Goal: Task Accomplishment & Management: Use online tool/utility

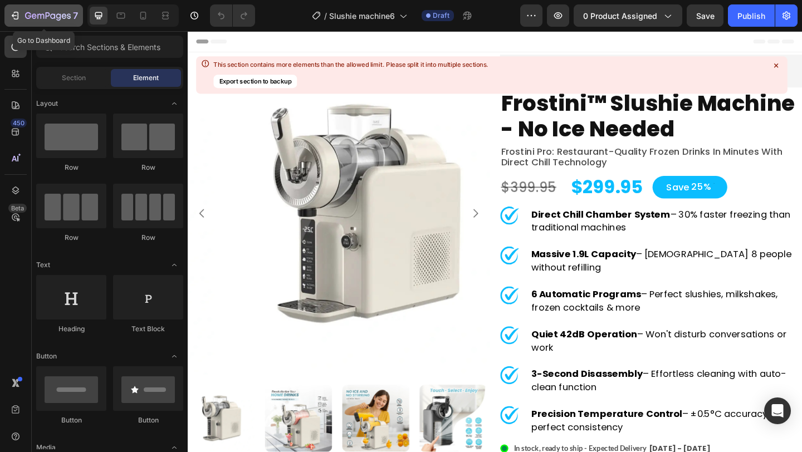
click at [16, 11] on icon "button" at bounding box center [14, 15] width 11 height 11
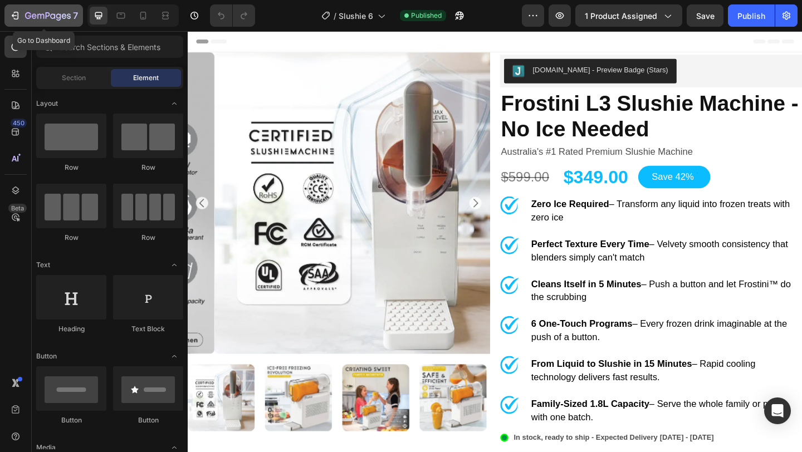
click at [8, 16] on button "7" at bounding box center [43, 15] width 79 height 22
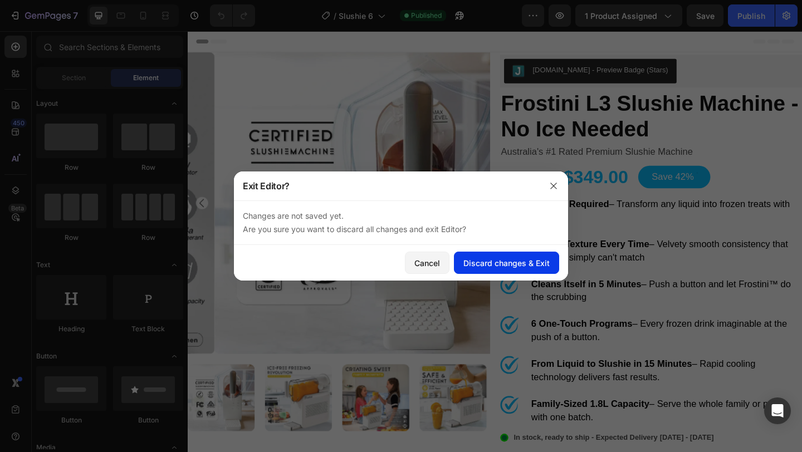
click at [477, 260] on div "Discard changes & Exit" at bounding box center [506, 263] width 86 height 12
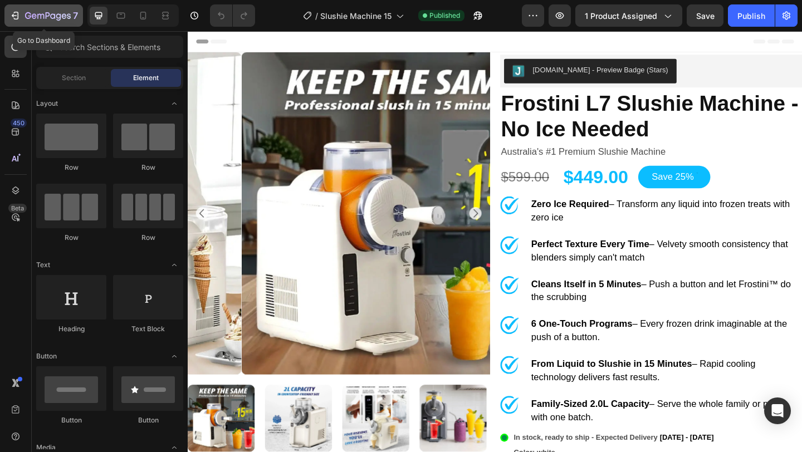
click at [17, 21] on icon "button" at bounding box center [14, 15] width 11 height 11
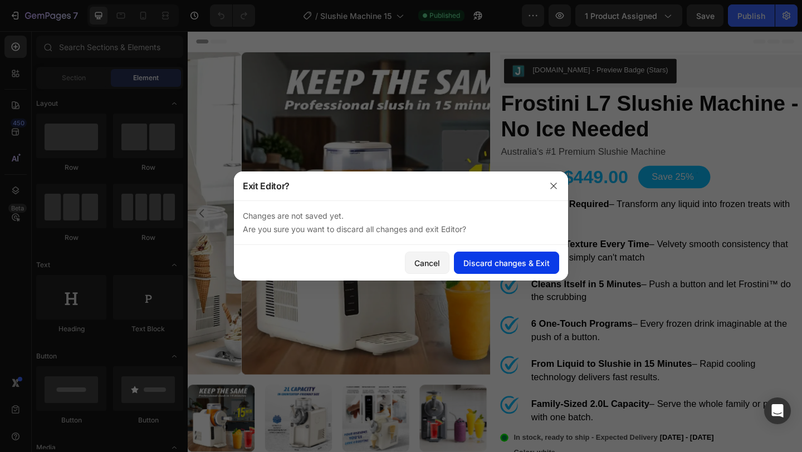
click at [500, 265] on div "Discard changes & Exit" at bounding box center [506, 263] width 86 height 12
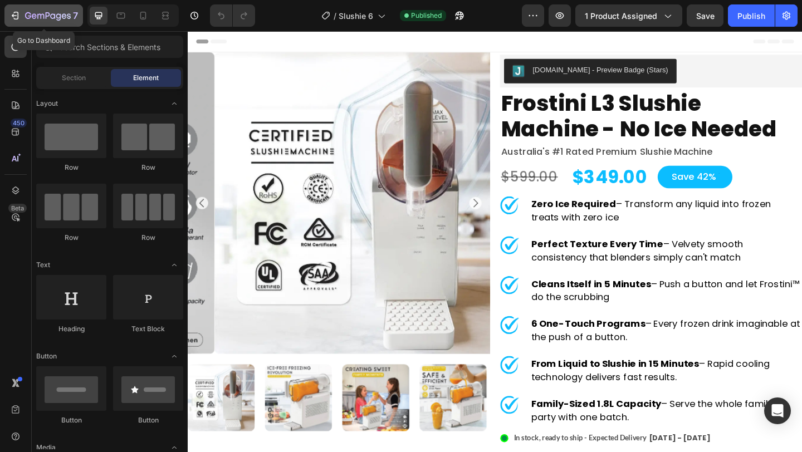
click at [30, 18] on icon "button" at bounding box center [48, 16] width 46 height 9
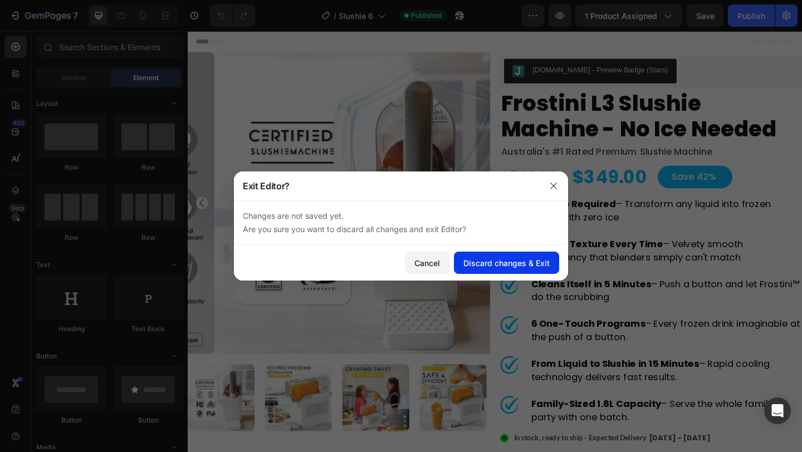
click at [487, 259] on div "Discard changes & Exit" at bounding box center [506, 263] width 86 height 12
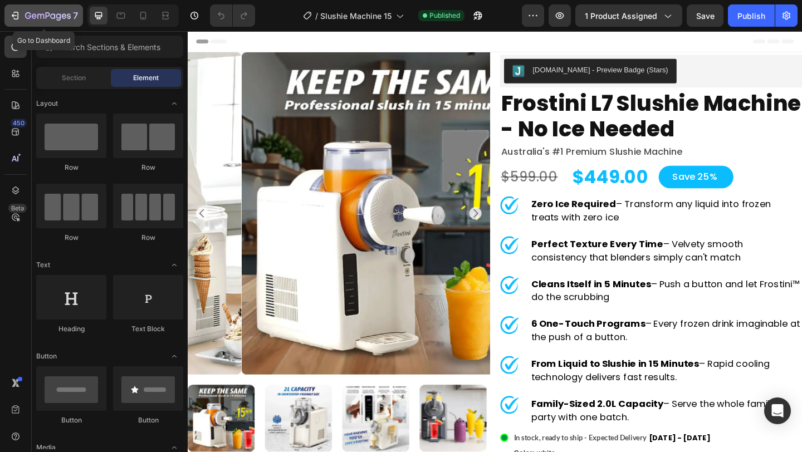
click at [26, 22] on button "7" at bounding box center [43, 15] width 79 height 22
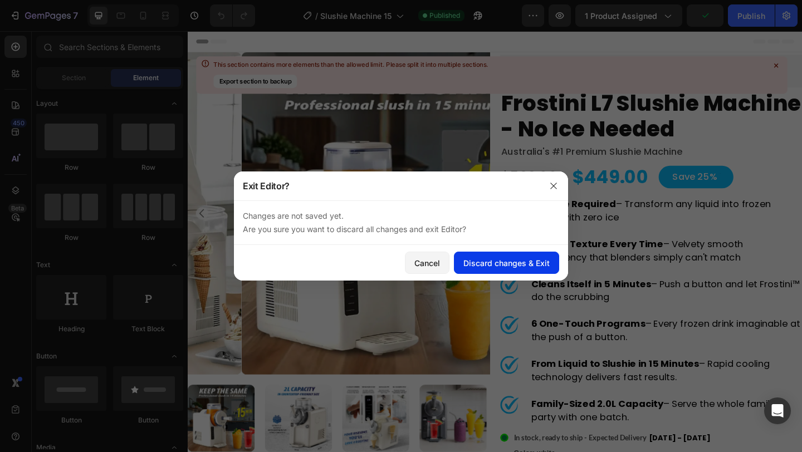
click at [476, 263] on div "Discard changes & Exit" at bounding box center [506, 263] width 86 height 12
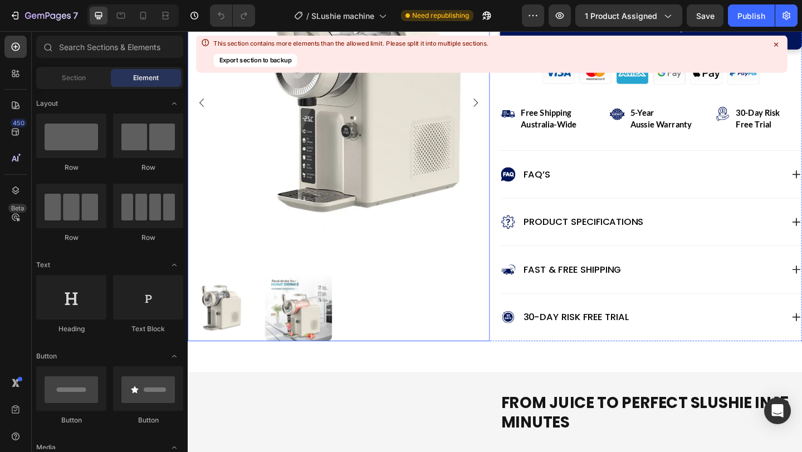
scroll to position [624, 0]
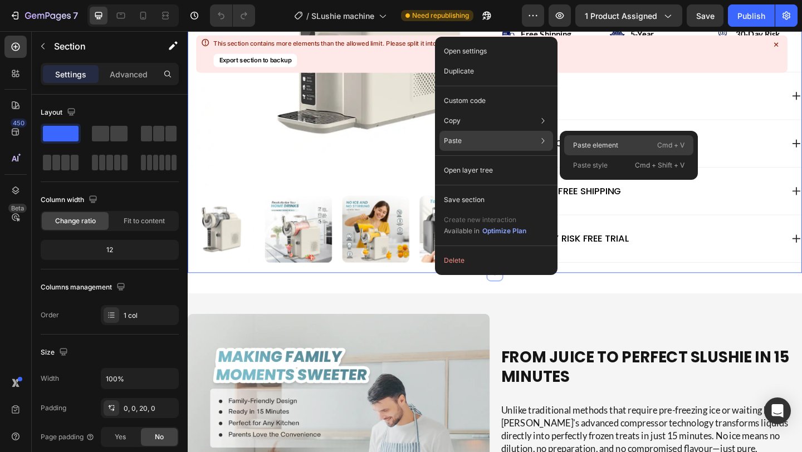
click at [626, 155] on div "Paste element Cmd + V" at bounding box center [628, 165] width 129 height 20
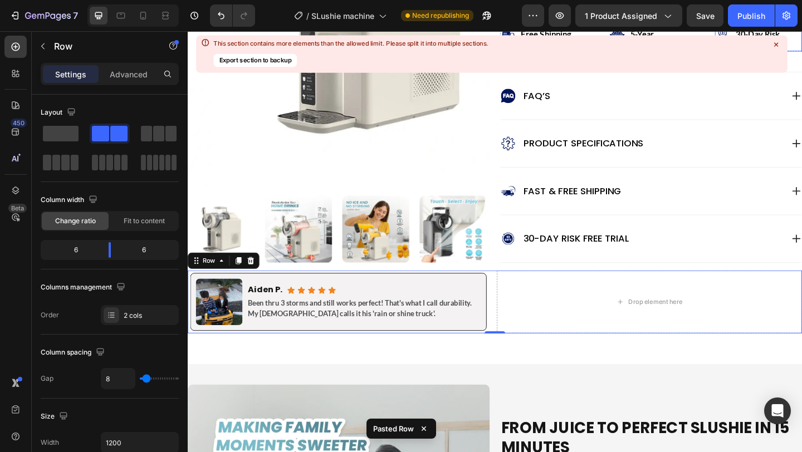
click at [781, 43] on div at bounding box center [775, 44] width 14 height 14
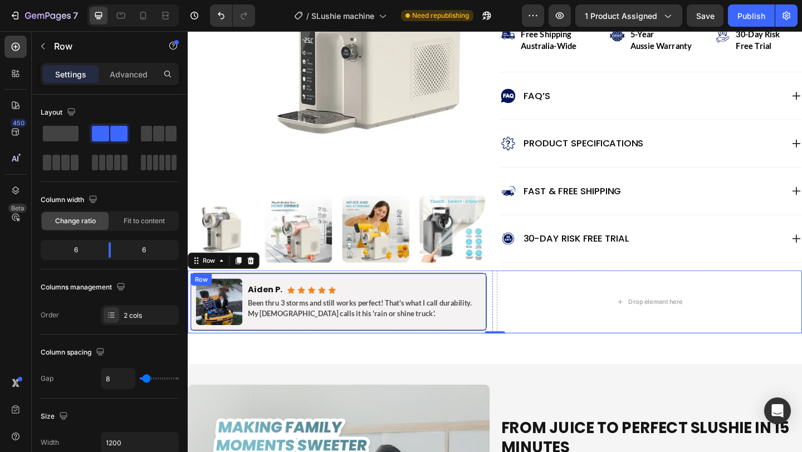
click at [509, 355] on div "Image Aiden P. Heading Icon Icon Icon Icon Icon Icon List Row Been thru 3 storm…" at bounding box center [351, 325] width 322 height 63
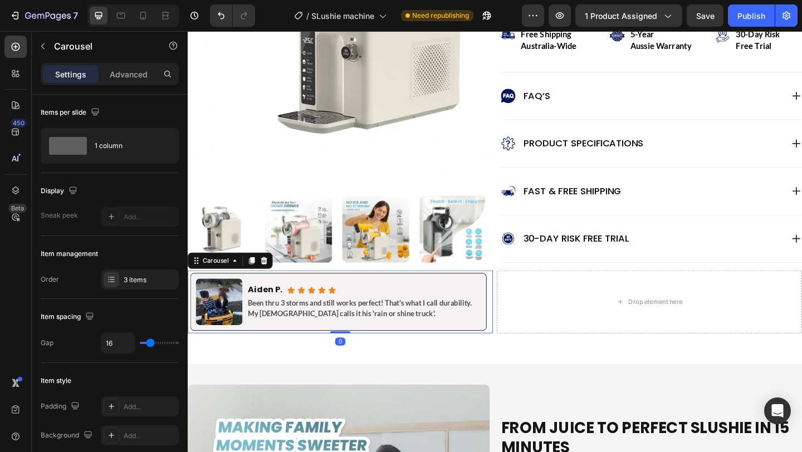
click at [513, 354] on div "Image Aiden P. Heading Icon Icon Icon Icon Icon Icon List Row Been thru 3 storm…" at bounding box center [354, 325] width 332 height 68
click at [135, 282] on div "3 items" at bounding box center [150, 280] width 52 height 10
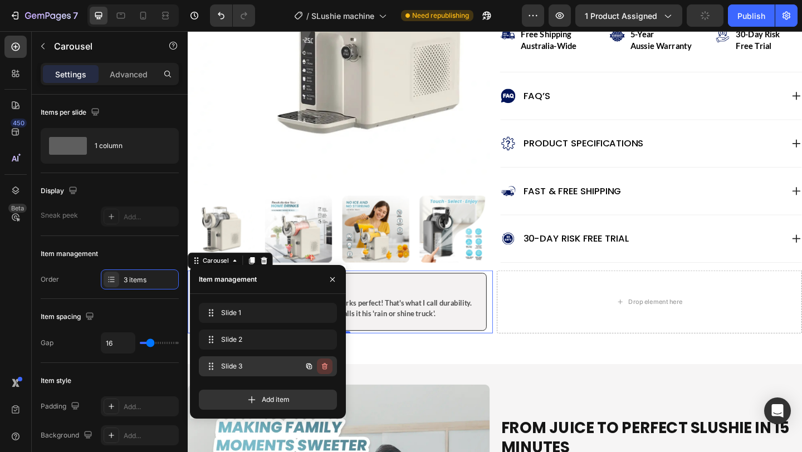
click at [322, 369] on icon "button" at bounding box center [324, 366] width 9 height 9
click at [322, 369] on div "Delete" at bounding box center [317, 366] width 21 height 10
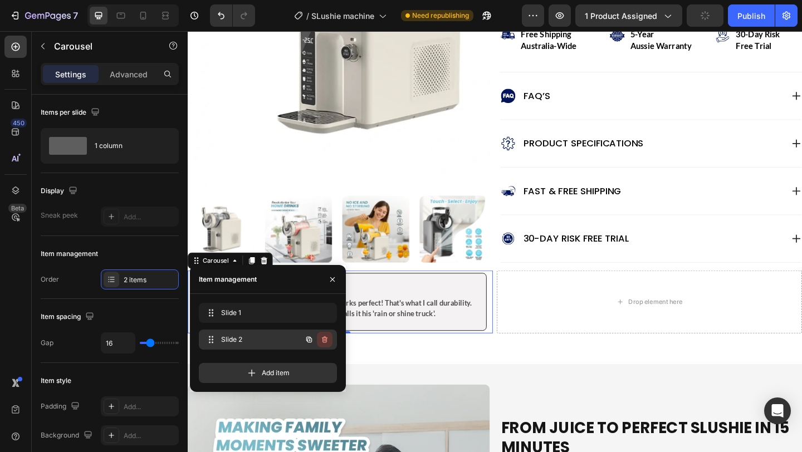
click at [325, 340] on icon "button" at bounding box center [325, 340] width 1 height 3
click at [325, 340] on div "Delete" at bounding box center [317, 340] width 21 height 10
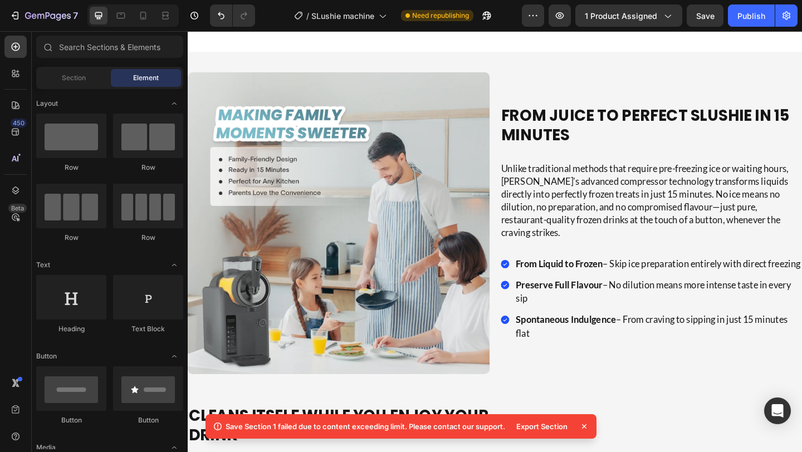
scroll to position [965, 0]
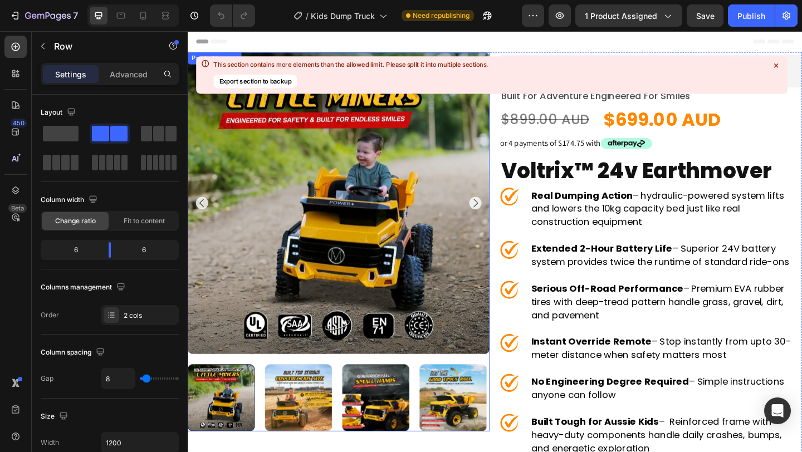
click at [496, 217] on icon "Carousel Next Arrow" at bounding box center [500, 218] width 13 height 13
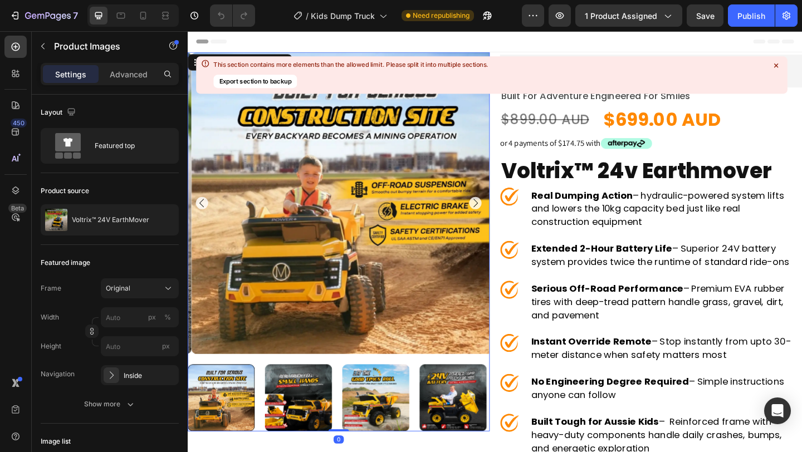
click at [496, 217] on icon "Carousel Next Arrow" at bounding box center [500, 218] width 13 height 13
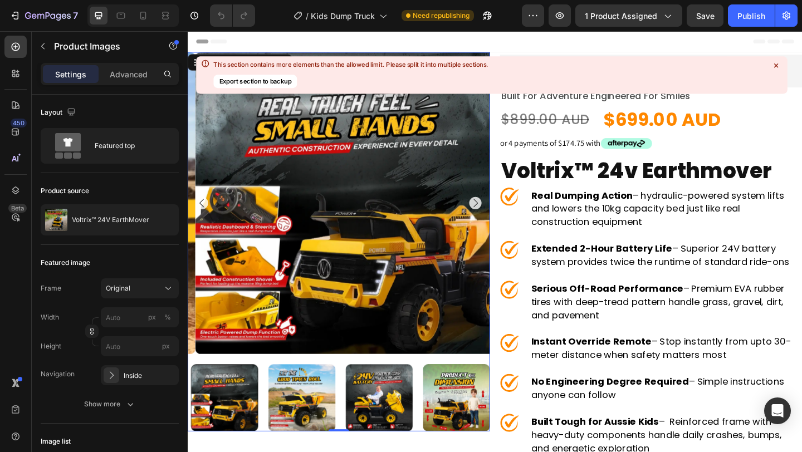
click at [496, 217] on icon "Carousel Next Arrow" at bounding box center [500, 218] width 13 height 13
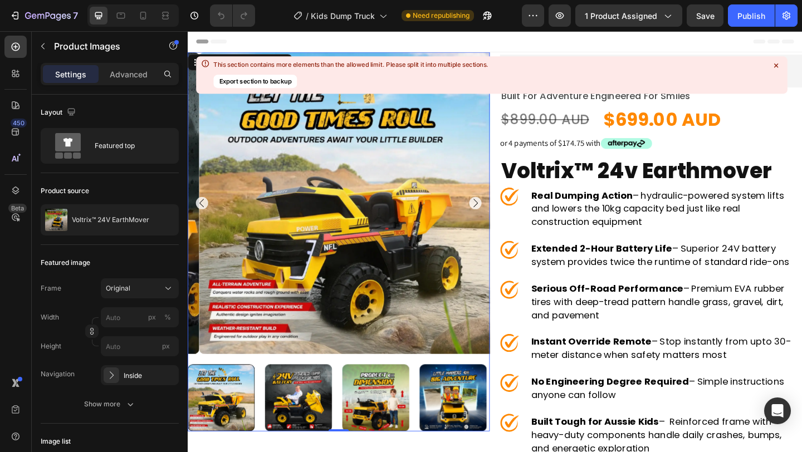
click at [202, 217] on icon "Carousel Back Arrow" at bounding box center [203, 218] width 13 height 13
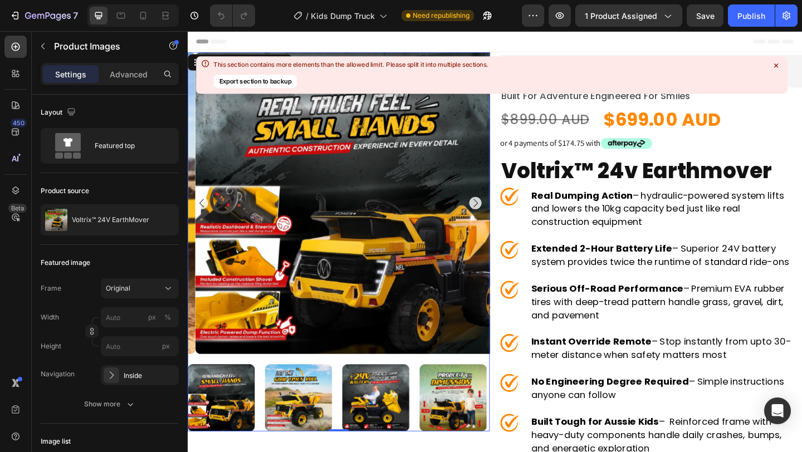
click at [498, 214] on icon "Carousel Next Arrow" at bounding box center [500, 218] width 5 height 9
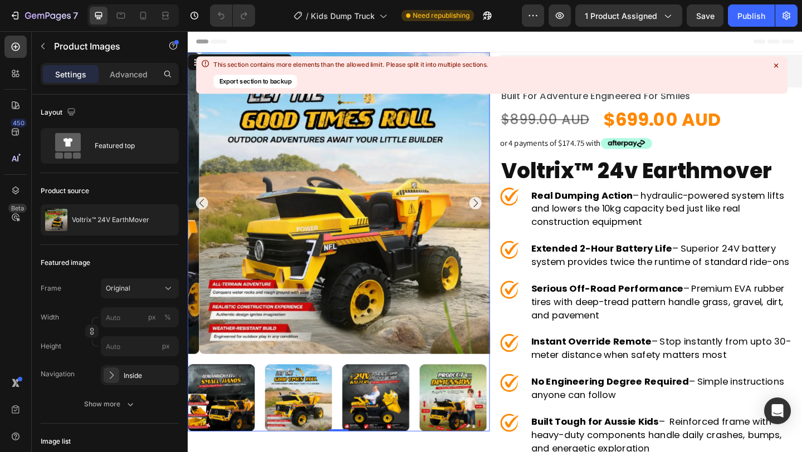
click at [498, 214] on icon "Carousel Next Arrow" at bounding box center [500, 218] width 5 height 9
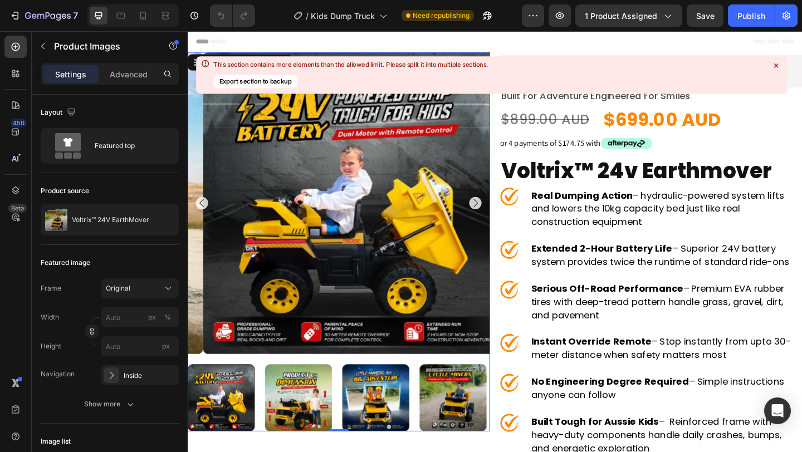
click at [498, 214] on icon "Carousel Next Arrow" at bounding box center [500, 218] width 5 height 9
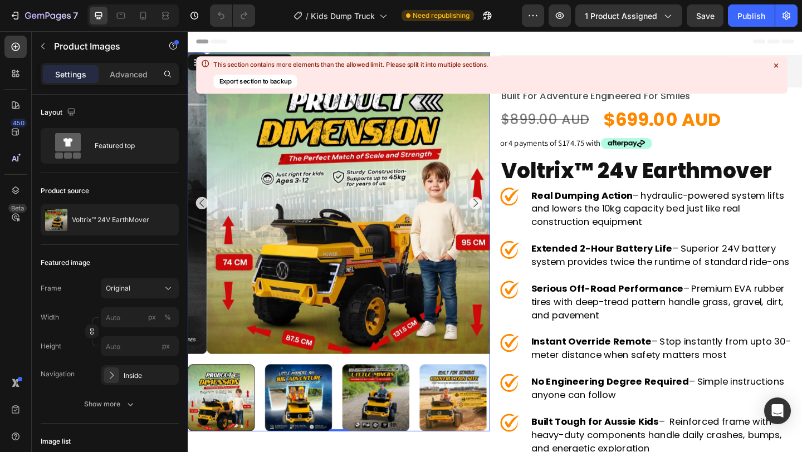
click at [498, 214] on icon "Carousel Next Arrow" at bounding box center [500, 218] width 5 height 9
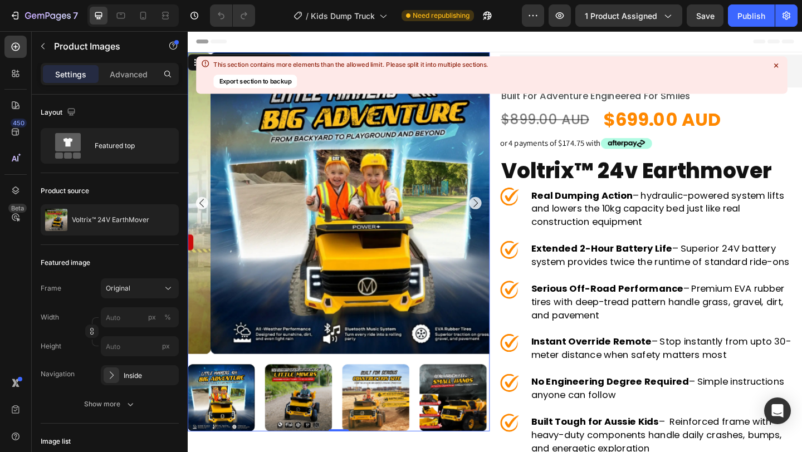
click at [779, 62] on icon at bounding box center [776, 65] width 10 height 10
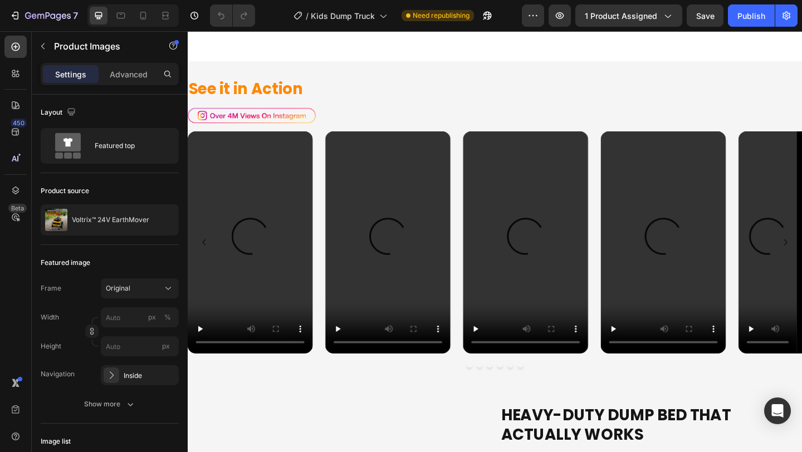
scroll to position [882, 0]
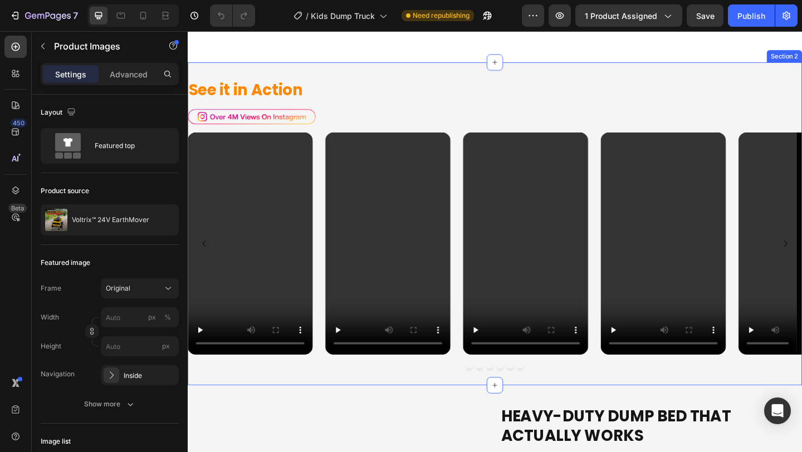
click at [457, 407] on div "See it in Action Heading Image Row Video Video Video Video Video Video Carousel…" at bounding box center [522, 240] width 668 height 351
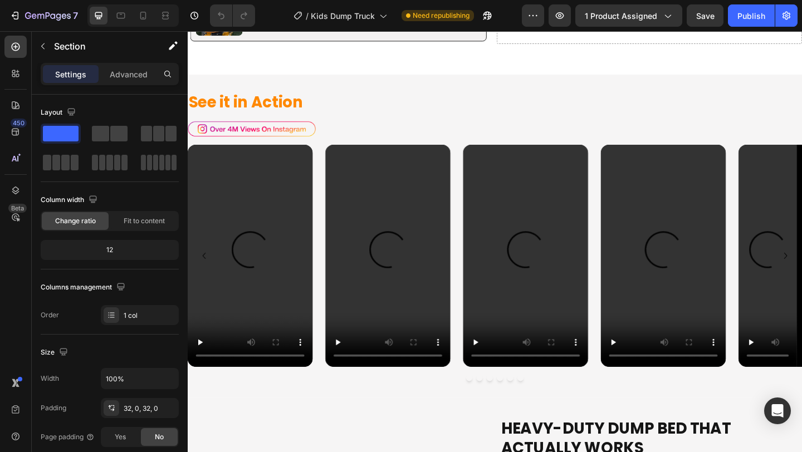
scroll to position [869, 0]
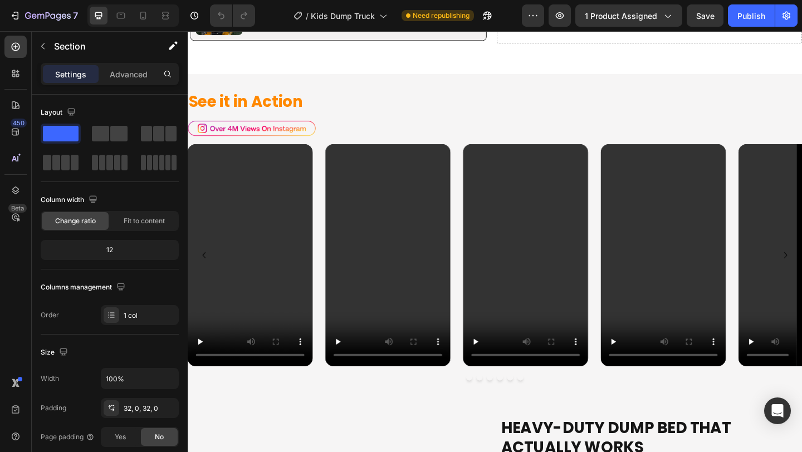
click at [391, 186] on video at bounding box center [405, 275] width 136 height 242
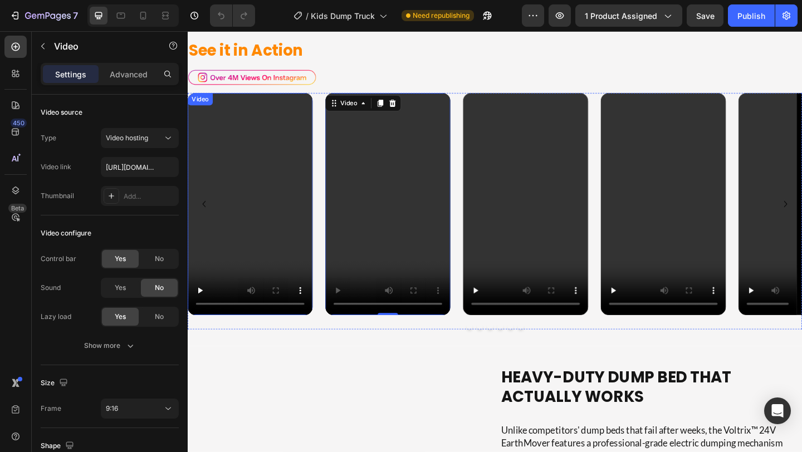
scroll to position [929, 0]
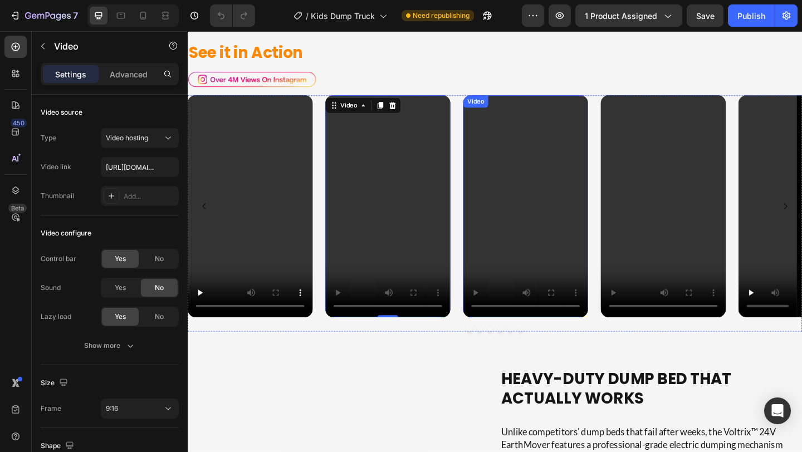
click at [587, 223] on video at bounding box center [555, 222] width 136 height 242
click at [633, 342] on div "Video Video Video 0 Video Video Video [GEOGRAPHIC_DATA]" at bounding box center [522, 229] width 668 height 257
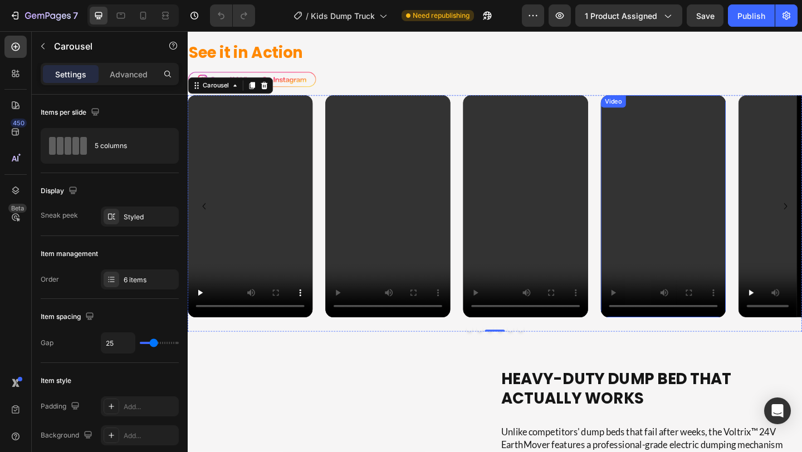
click at [771, 274] on video at bounding box center [705, 222] width 136 height 242
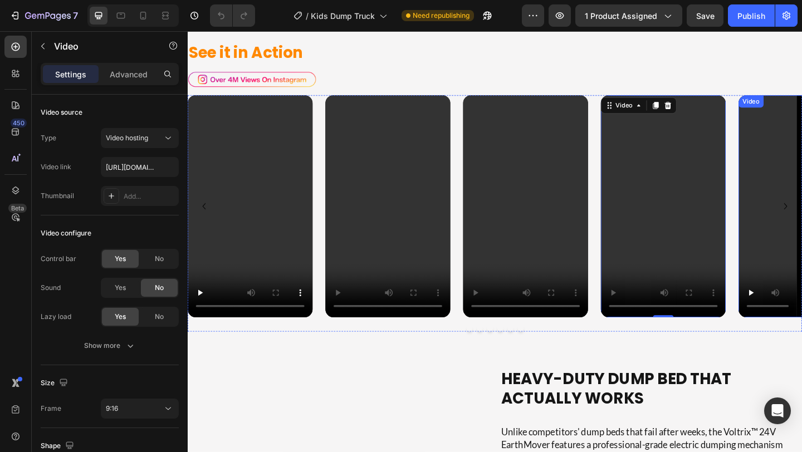
click at [733, 212] on video at bounding box center [705, 222] width 136 height 242
